Goal: Information Seeking & Learning: Get advice/opinions

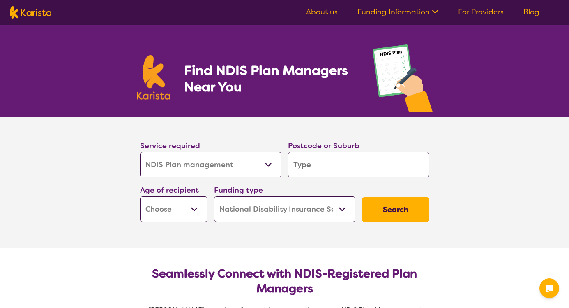
select select "NDIS Plan management"
select select "NDIS"
select select "NDIS Plan management"
select select "NDIS"
click at [275, 165] on select "Allied Health Assistant Assessment ([MEDICAL_DATA] or [MEDICAL_DATA]) Behaviour…" at bounding box center [210, 164] width 141 height 25
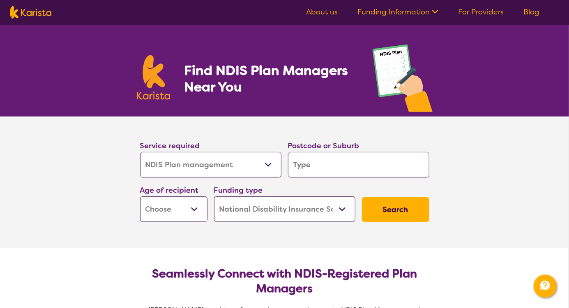
click at [276, 164] on select "Allied Health Assistant Assessment ([MEDICAL_DATA] or [MEDICAL_DATA]) Behaviour…" at bounding box center [210, 164] width 141 height 25
click at [254, 167] on select "Allied Health Assistant Assessment ([MEDICAL_DATA] or [MEDICAL_DATA]) Behaviour…" at bounding box center [210, 164] width 141 height 25
click at [253, 167] on select "Allied Health Assistant Assessment ([MEDICAL_DATA] or [MEDICAL_DATA]) Behaviour…" at bounding box center [210, 164] width 141 height 25
select select "Assessment ([MEDICAL_DATA] or [MEDICAL_DATA])"
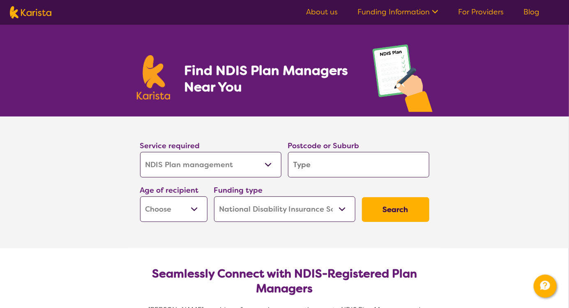
click at [140, 152] on select "Allied Health Assistant Assessment ([MEDICAL_DATA] or [MEDICAL_DATA]) Behaviour…" at bounding box center [210, 164] width 141 height 25
select select "Assessment ([MEDICAL_DATA] or [MEDICAL_DATA])"
click at [261, 165] on select "Allied Health Assistant Assessment ([MEDICAL_DATA] or [MEDICAL_DATA]) Behaviour…" at bounding box center [210, 164] width 141 height 25
select select "Allied Health Assistant"
click at [140, 152] on select "Allied Health Assistant Assessment ([MEDICAL_DATA] or [MEDICAL_DATA]) Behaviour…" at bounding box center [210, 164] width 141 height 25
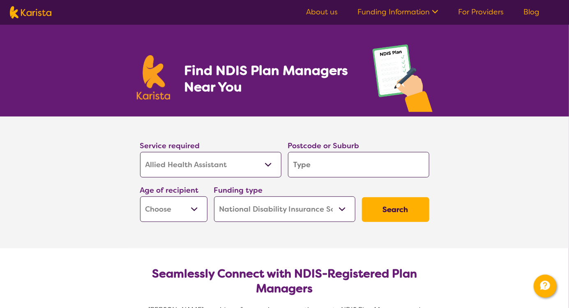
select select "Allied Health Assistant"
click at [244, 160] on select "Allied Health Assistant Assessment ([MEDICAL_DATA] or [MEDICAL_DATA]) Behaviour…" at bounding box center [210, 164] width 141 height 25
select select "NDIS Plan management"
click at [140, 152] on select "Allied Health Assistant Assessment ([MEDICAL_DATA] or [MEDICAL_DATA]) Behaviour…" at bounding box center [210, 164] width 141 height 25
select select "NDIS Plan management"
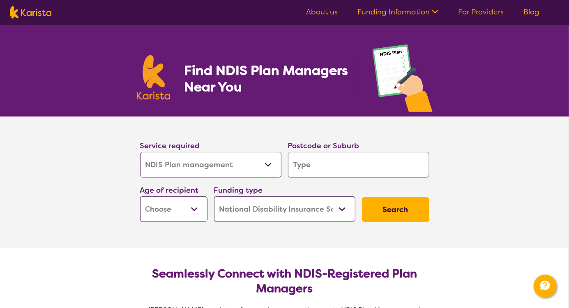
click at [318, 163] on input "search" at bounding box center [358, 164] width 141 height 25
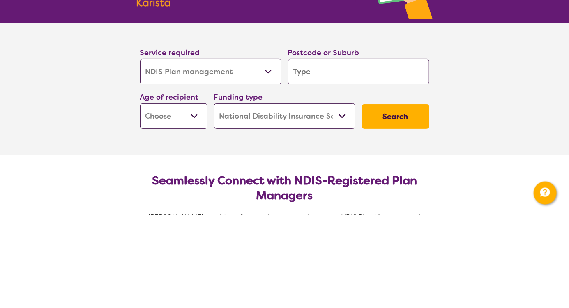
type input "3"
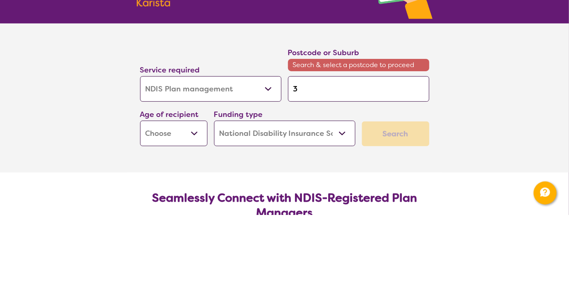
type input "31"
type input "313"
type input "3136"
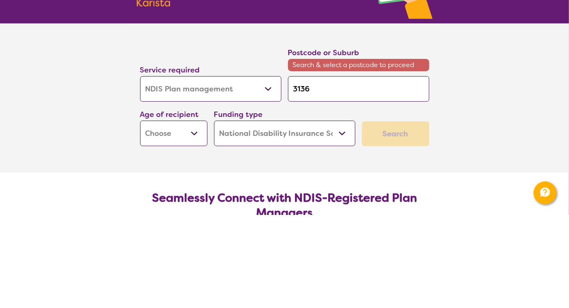
type input "3136"
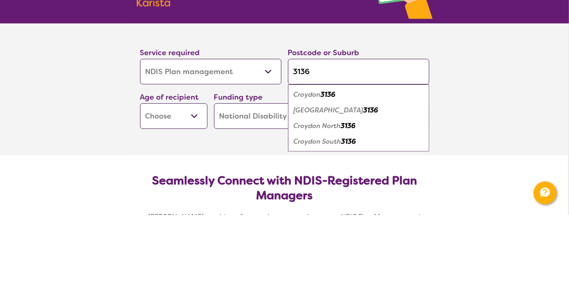
type input "3136"
click at [306, 188] on em "Croydon" at bounding box center [307, 187] width 27 height 9
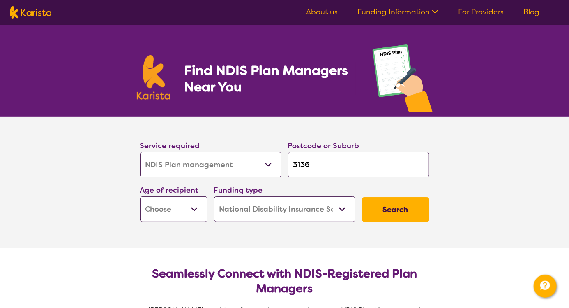
click at [190, 211] on select "Early Childhood - 0 to 9 Child - 10 to 11 Adolescent - 12 to 17 Adult - 18 to 6…" at bounding box center [173, 208] width 67 height 25
select select "AD"
click at [140, 196] on select "Early Childhood - 0 to 9 Child - 10 to 11 Adolescent - 12 to 17 Adult - 18 to 6…" at bounding box center [173, 208] width 67 height 25
select select "AD"
click at [392, 219] on button "Search" at bounding box center [395, 209] width 67 height 25
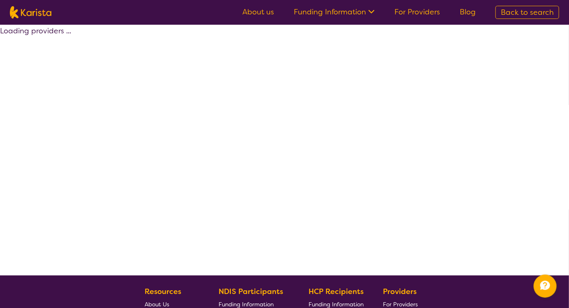
select select "by_score"
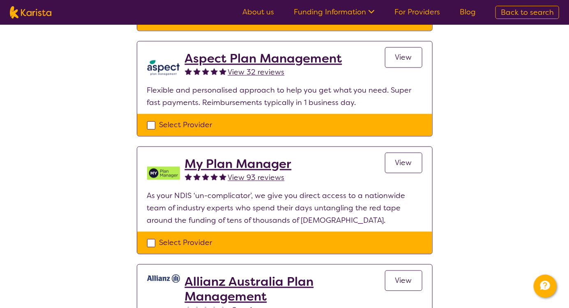
scroll to position [650, 0]
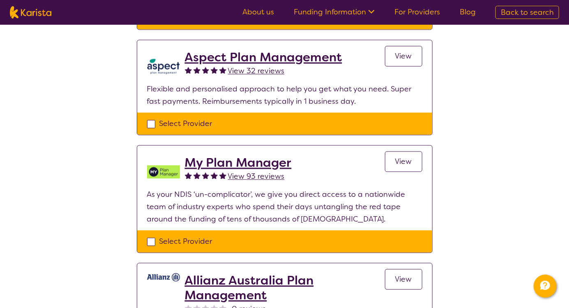
click at [234, 170] on link "View 93 reviews" at bounding box center [256, 176] width 57 height 12
